Goal: Communication & Community: Answer question/provide support

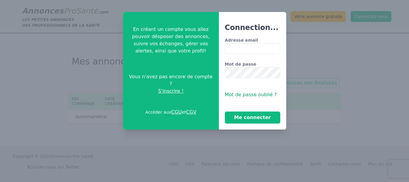
type input "**********"
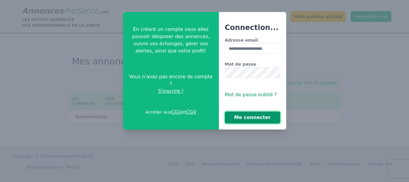
click at [248, 117] on button "Me connecter" at bounding box center [252, 117] width 55 height 12
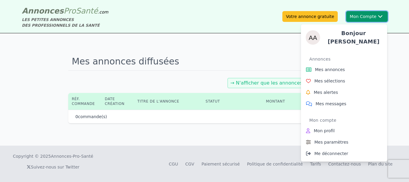
click at [369, 17] on button "Mon Compte Bonjour [PERSON_NAME] Annonces Mes annonces Mes sélections Mes alert…" at bounding box center [367, 16] width 42 height 11
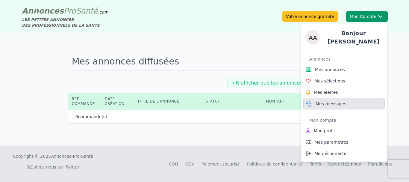
click at [325, 101] on span "Mes messages" at bounding box center [330, 104] width 31 height 6
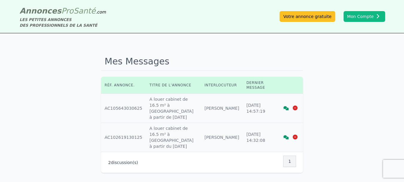
click at [214, 49] on div "Mes Messages Réf. annonce. Titre de l'annonce Interlocuteur Dernier message Réf…" at bounding box center [202, 112] width 404 height 159
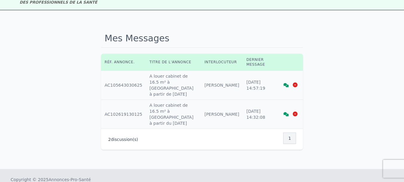
scroll to position [24, 0]
click at [288, 82] on icon at bounding box center [286, 84] width 5 height 4
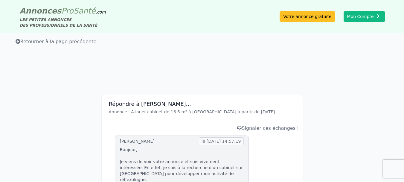
click at [29, 43] on span "Retourner à la page précédente" at bounding box center [56, 42] width 81 height 6
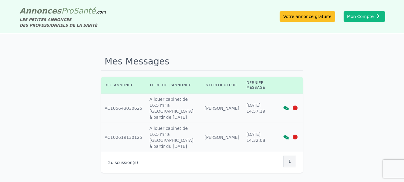
click at [295, 106] on icon at bounding box center [295, 107] width 5 height 5
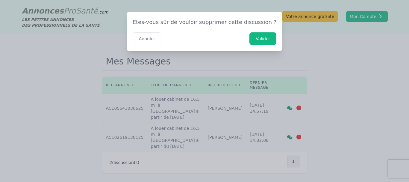
click at [253, 35] on button "Valider" at bounding box center [262, 38] width 27 height 13
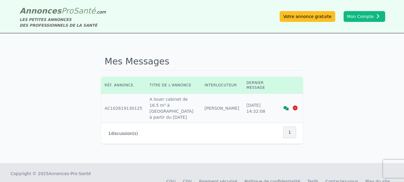
click at [287, 106] on icon at bounding box center [286, 108] width 5 height 4
click at [296, 106] on icon at bounding box center [295, 107] width 5 height 5
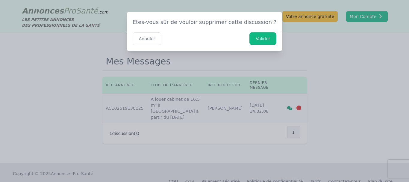
click at [254, 39] on button "Valider" at bounding box center [262, 38] width 27 height 13
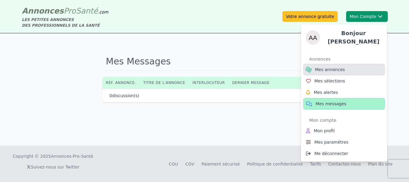
click at [329, 68] on span "Mes annonces" at bounding box center [330, 69] width 30 height 6
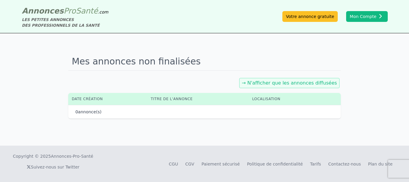
click at [299, 80] on link "→ N'afficher que les annonces diffusées" at bounding box center [289, 83] width 95 height 6
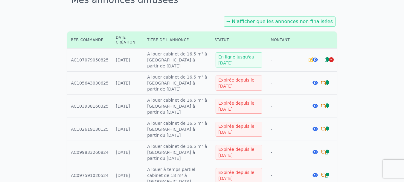
scroll to position [46, 0]
